Goal: Transaction & Acquisition: Purchase product/service

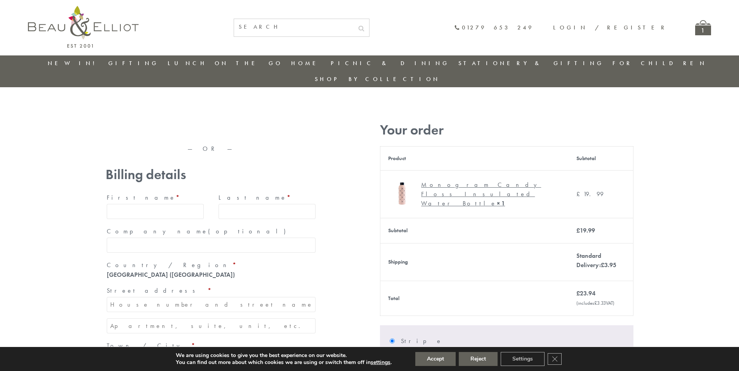
type input "[EMAIL_ADDRESS][DOMAIN_NAME]"
type input "[PERSON_NAME]"
type input "23, [GEOGRAPHIC_DATA], [GEOGRAPHIC_DATA]"
type input "[GEOGRAPHIC_DATA]"
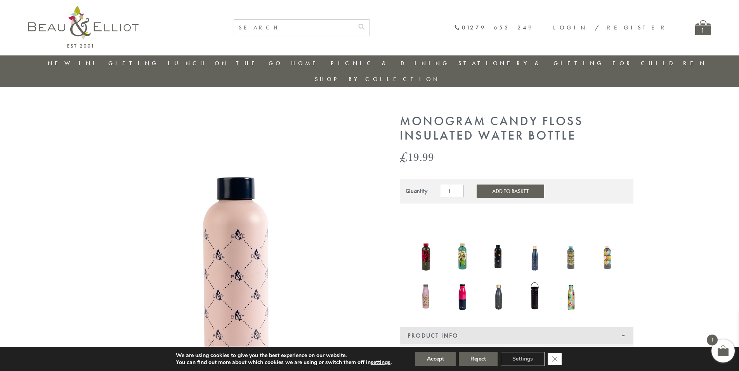
click at [555, 359] on icon "Close GDPR Cookie Banner" at bounding box center [555, 359] width 14 height 12
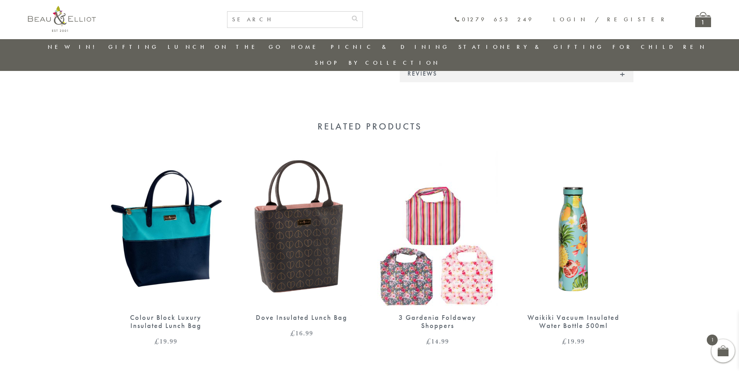
scroll to position [620, 0]
